Goal: Transaction & Acquisition: Purchase product/service

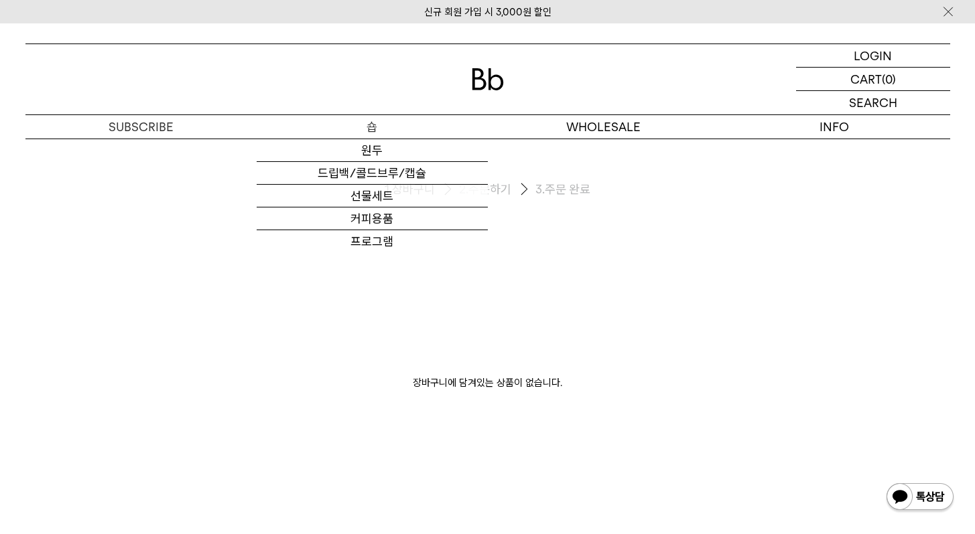
click at [404, 121] on p "숍" at bounding box center [372, 126] width 231 height 23
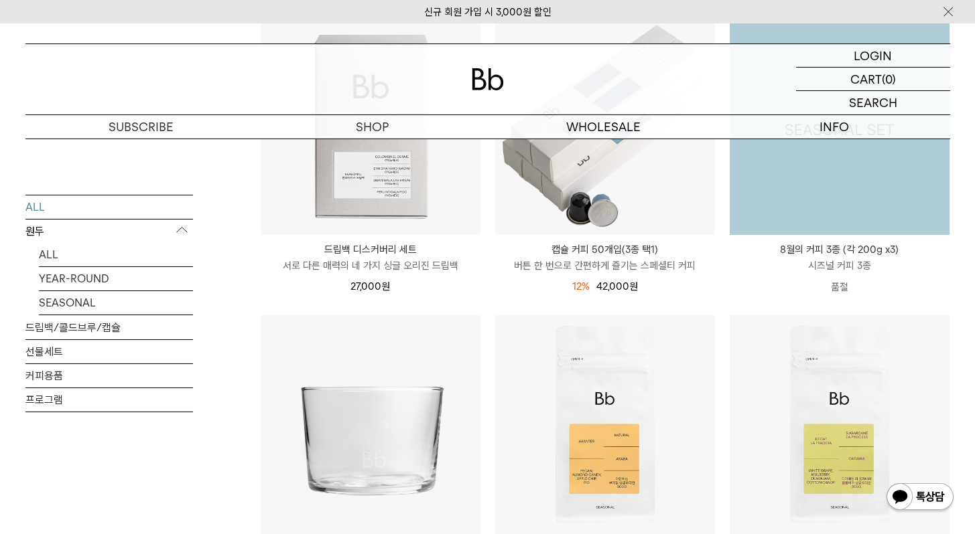
scroll to position [637, 0]
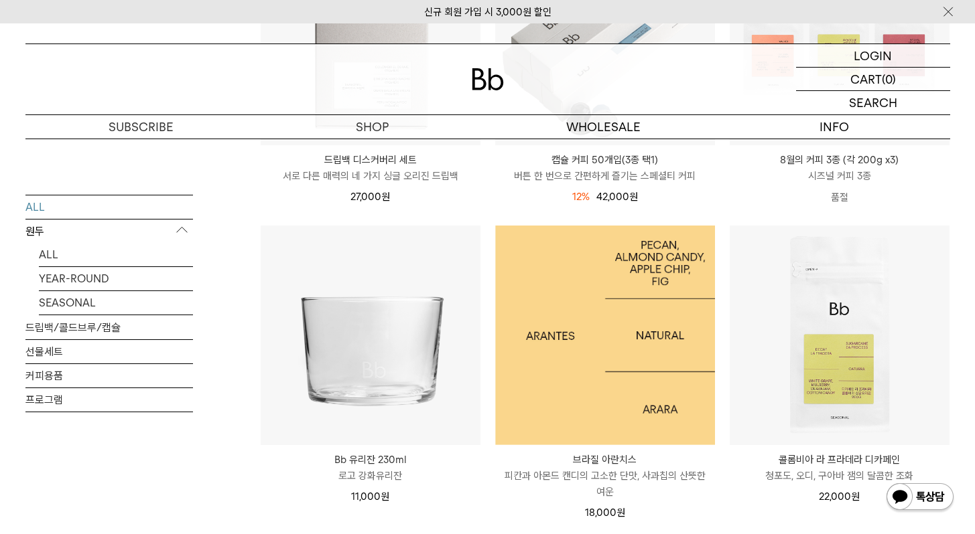
click at [672, 304] on img at bounding box center [605, 336] width 220 height 220
